Goal: Transaction & Acquisition: Purchase product/service

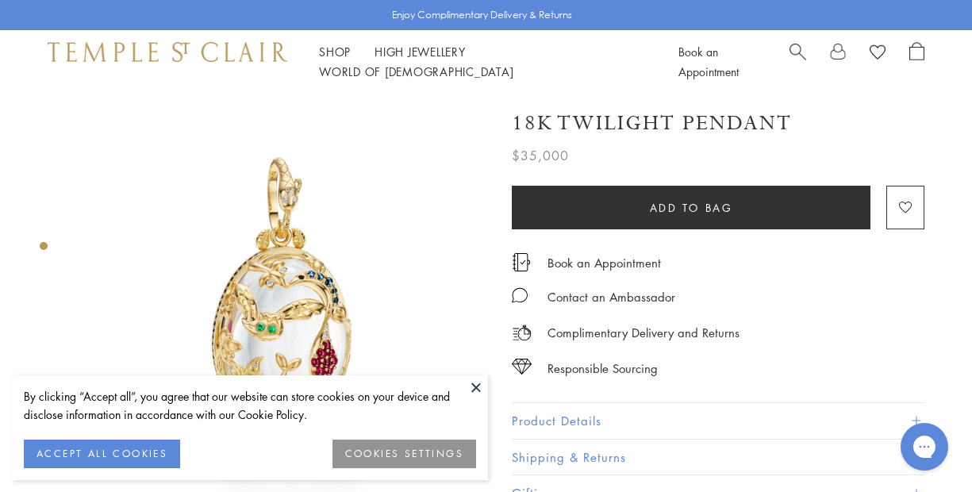
click at [90, 458] on button "ACCEPT ALL COOKIES" at bounding box center [102, 454] width 156 height 29
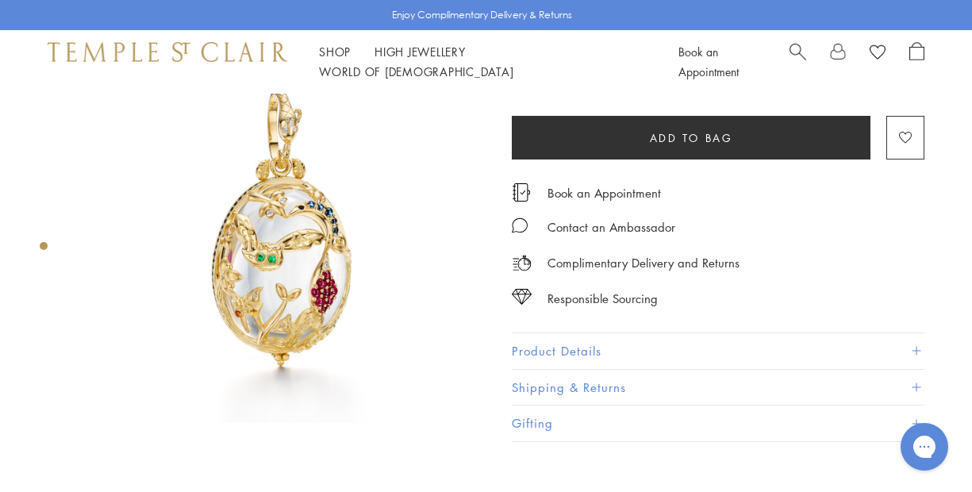
scroll to position [-1, 0]
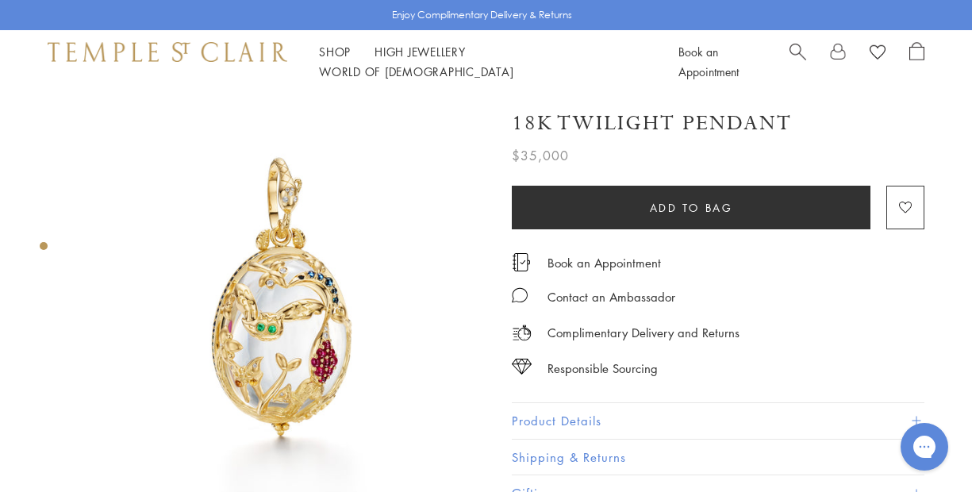
click at [287, 349] on img at bounding box center [283, 298] width 409 height 409
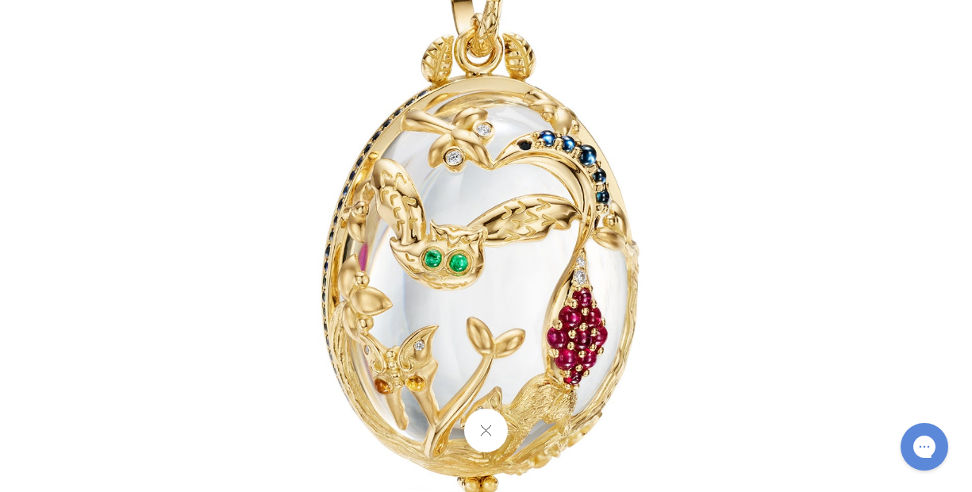
drag, startPoint x: 506, startPoint y: 302, endPoint x: 397, endPoint y: 217, distance: 138.4
click at [397, 217] on img at bounding box center [485, 192] width 928 height 928
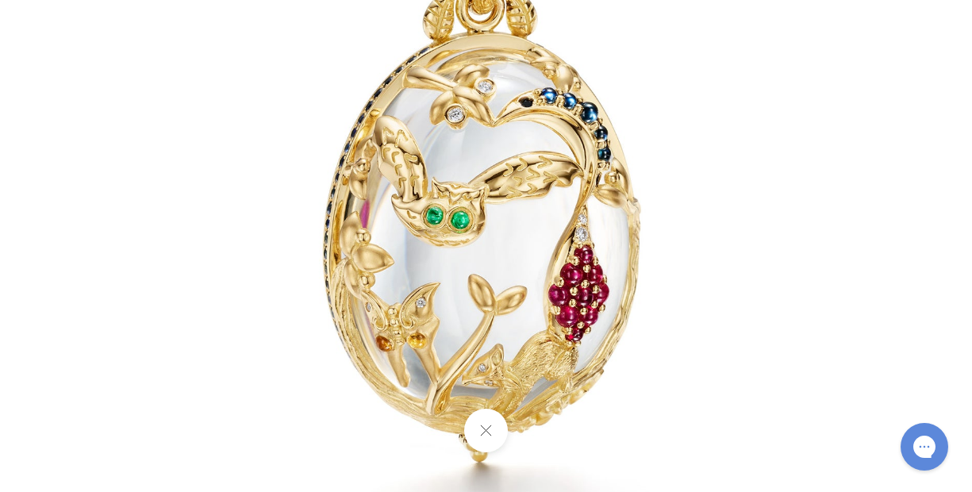
click at [483, 430] on button at bounding box center [486, 431] width 44 height 44
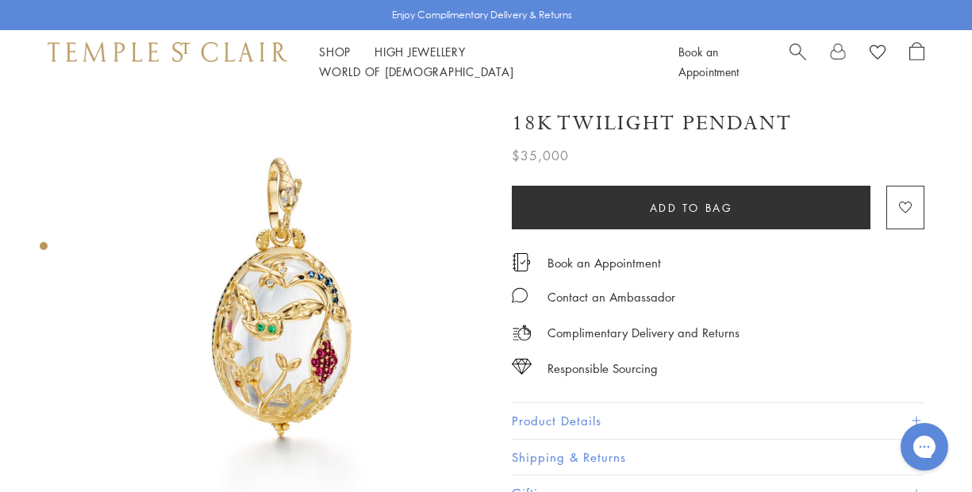
click at [563, 419] on button "Product Details" at bounding box center [718, 421] width 413 height 36
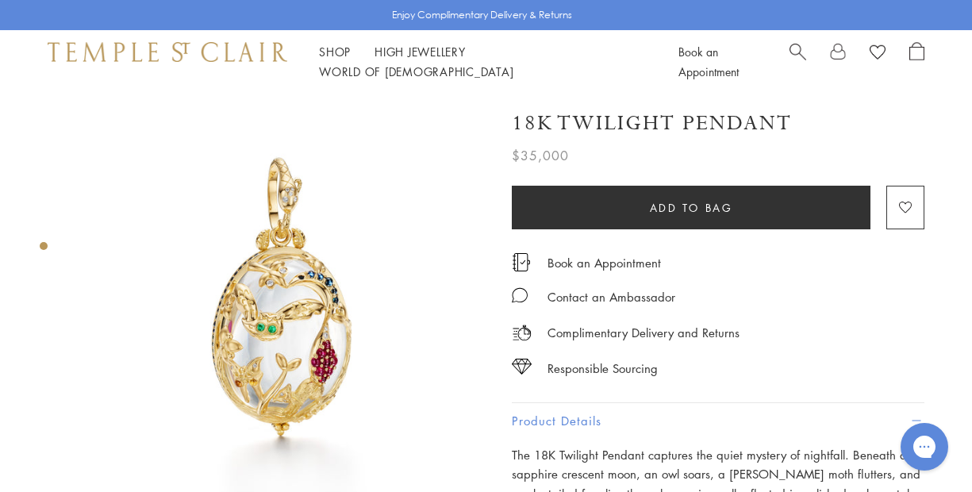
scroll to position [0, 0]
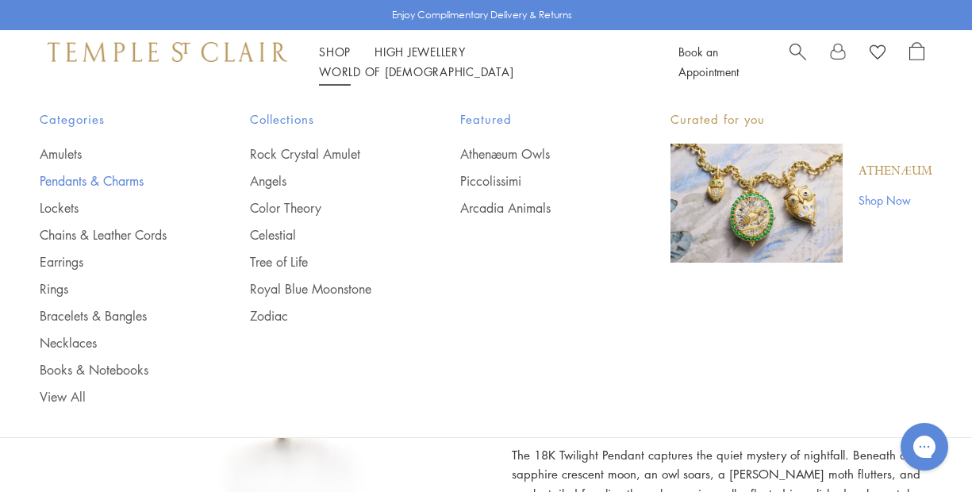
click at [113, 175] on link "Pendants & Charms" at bounding box center [113, 180] width 147 height 17
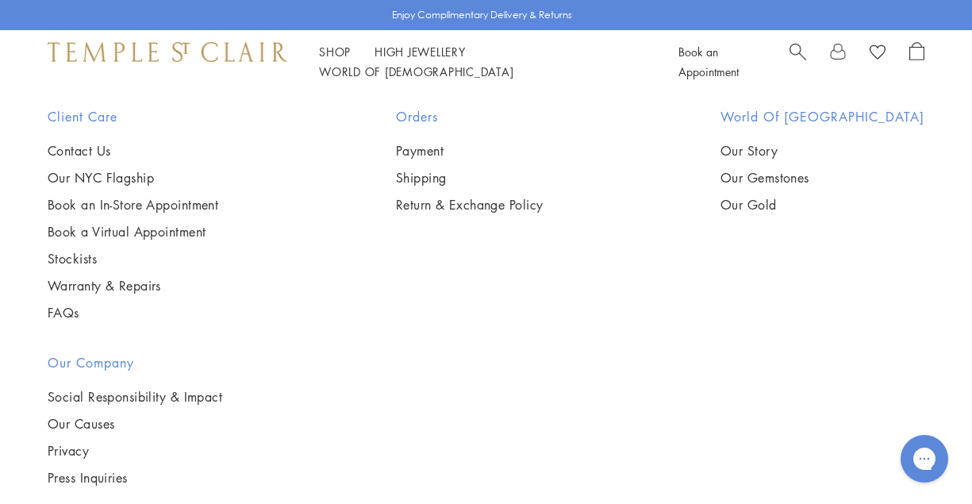
scroll to position [3536, 0]
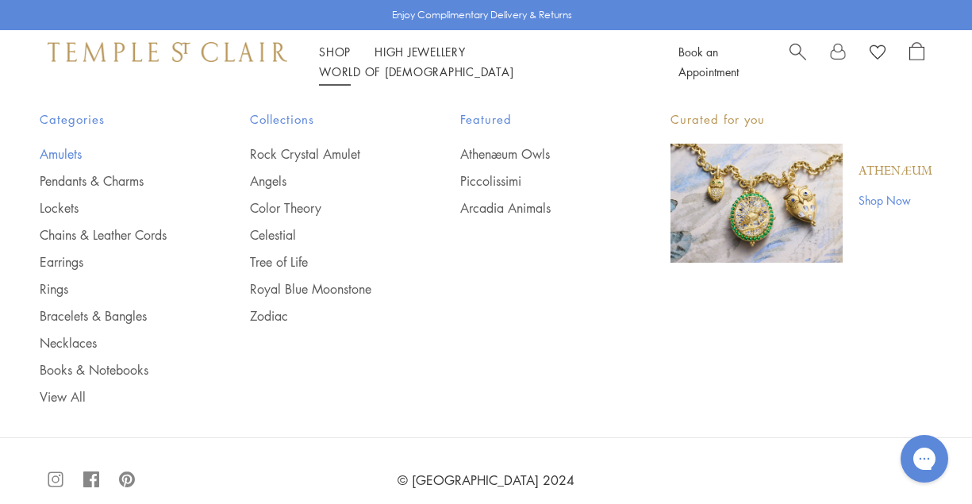
click at [65, 150] on link "Amulets" at bounding box center [113, 153] width 147 height 17
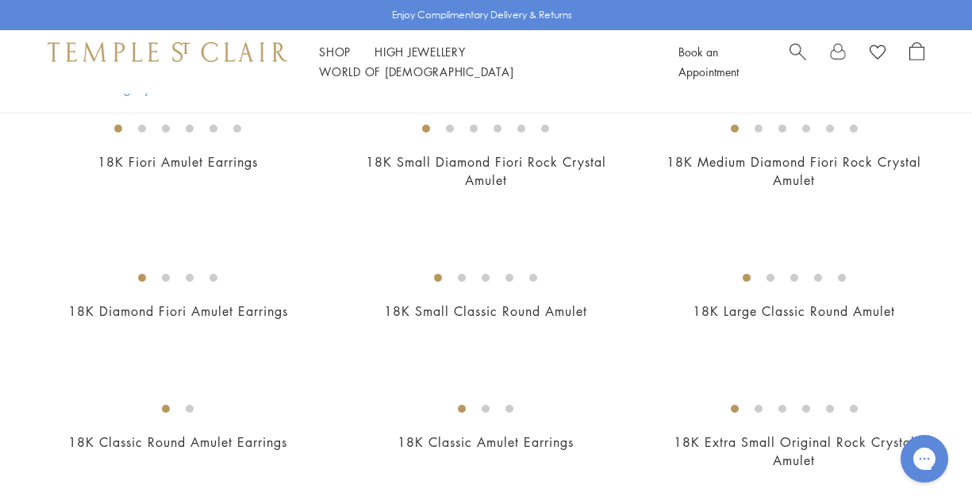
scroll to position [789, 0]
